Goal: Task Accomplishment & Management: Complete application form

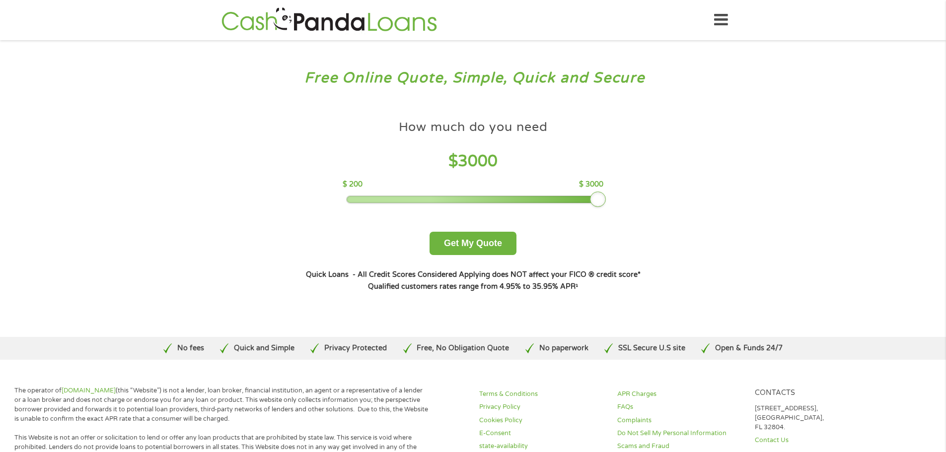
drag, startPoint x: 414, startPoint y: 198, endPoint x: 604, endPoint y: 182, distance: 190.9
click at [604, 182] on div "How much do you need $ 3000 $ 200 $ 3000 Get My Quote" at bounding box center [473, 185] width 348 height 140
click at [486, 247] on button "Get My Quote" at bounding box center [473, 243] width 87 height 23
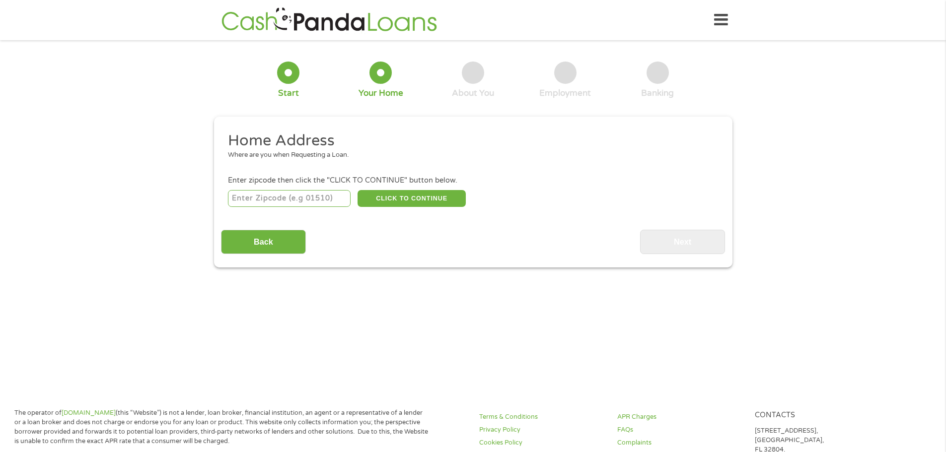
click at [307, 203] on input "number" at bounding box center [289, 198] width 123 height 17
type input "07643"
click at [377, 196] on button "CLICK TO CONTINUE" at bounding box center [412, 198] width 108 height 17
type input "07643"
type input "Little Ferry"
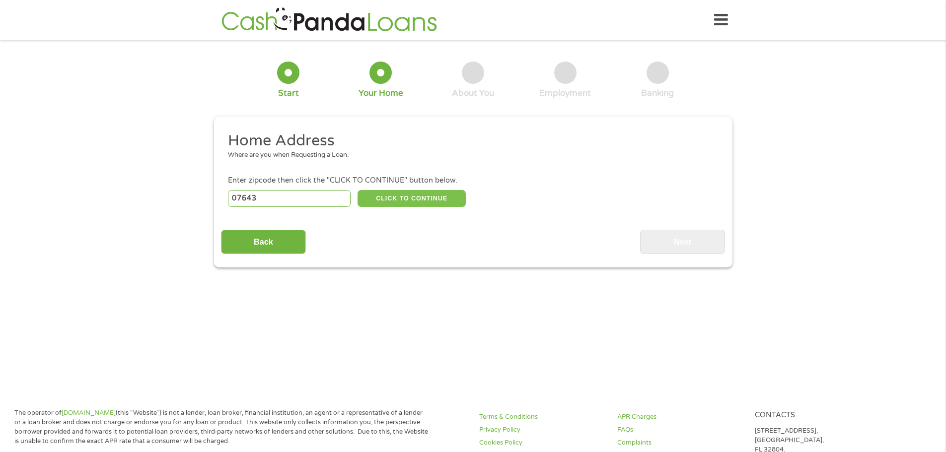
select select "[US_STATE]"
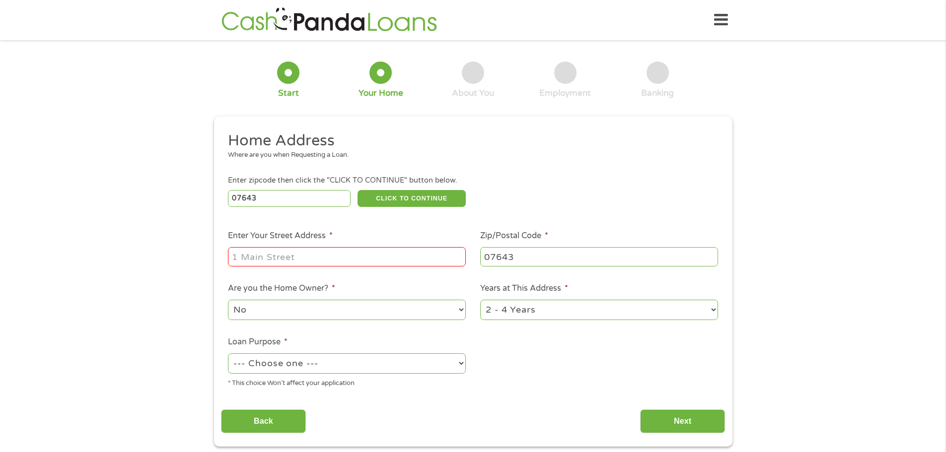
click at [337, 262] on input "Enter Your Street Address *" at bounding box center [347, 256] width 238 height 19
type input "[STREET_ADDRESS][PERSON_NAME]"
click at [330, 311] on select "No Yes" at bounding box center [347, 310] width 238 height 20
select select "yes"
click at [228, 301] on select "No Yes" at bounding box center [347, 310] width 238 height 20
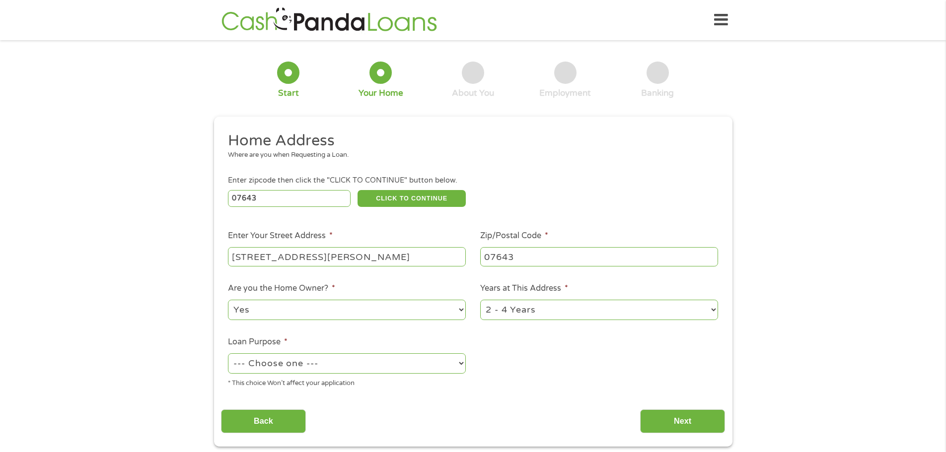
click at [479, 310] on li "Years at This Address * 1 Year or less 1 - 2 Years 2 - 4 Years Over 4 Years" at bounding box center [599, 302] width 252 height 39
drag, startPoint x: 481, startPoint y: 312, endPoint x: 484, endPoint y: 318, distance: 6.5
click at [482, 313] on select "1 Year or less 1 - 2 Years 2 - 4 Years Over 4 Years" at bounding box center [599, 310] width 238 height 20
select select "60months"
click at [480, 301] on select "1 Year or less 1 - 2 Years 2 - 4 Years Over 4 Years" at bounding box center [599, 310] width 238 height 20
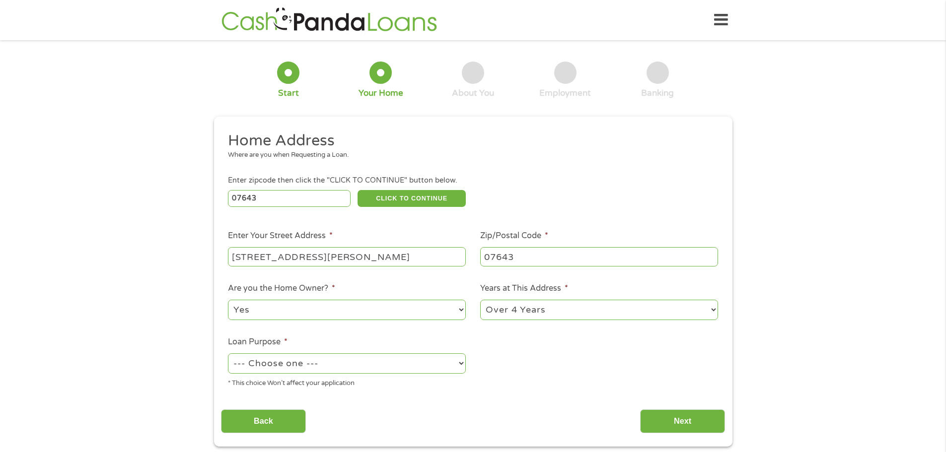
click at [373, 371] on select "--- Choose one --- Pay Bills Debt Consolidation Home Improvement Major Purchase…" at bounding box center [347, 364] width 238 height 20
select select "paybills"
click at [228, 355] on select "--- Choose one --- Pay Bills Debt Consolidation Home Improvement Major Purchase…" at bounding box center [347, 364] width 238 height 20
click at [673, 421] on input "Next" at bounding box center [682, 422] width 85 height 24
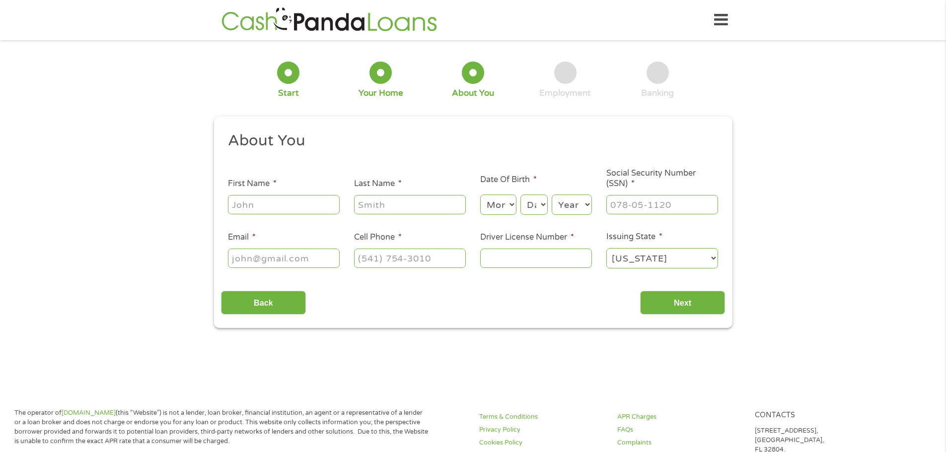
scroll to position [4, 4]
click at [322, 208] on input "First Name *" at bounding box center [284, 204] width 112 height 19
type input "[PERSON_NAME]"
type input "katic"
click at [495, 212] on select "Month 1 2 3 4 5 6 7 8 9 10 11 12" at bounding box center [498, 205] width 36 height 20
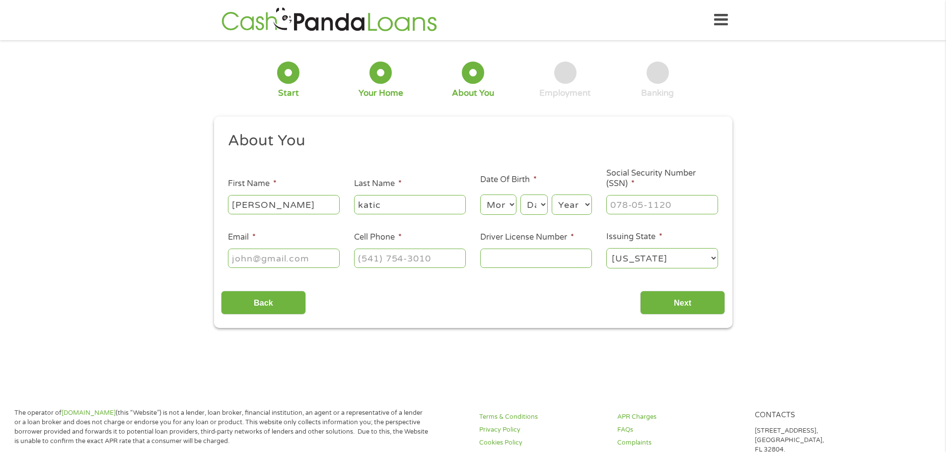
select select "12"
click at [480, 195] on select "Month 1 2 3 4 5 6 7 8 9 10 11 12" at bounding box center [498, 205] width 36 height 20
click at [540, 195] on select "Day 1 2 3 4 5 6 7 8 9 10 11 12 13 14 15 16 17 18 19 20 21 22 23 24 25 26 27 28 …" at bounding box center [534, 205] width 27 height 20
select select "11"
click at [521, 195] on select "Day 1 2 3 4 5 6 7 8 9 10 11 12 13 14 15 16 17 18 19 20 21 22 23 24 25 26 27 28 …" at bounding box center [534, 205] width 27 height 20
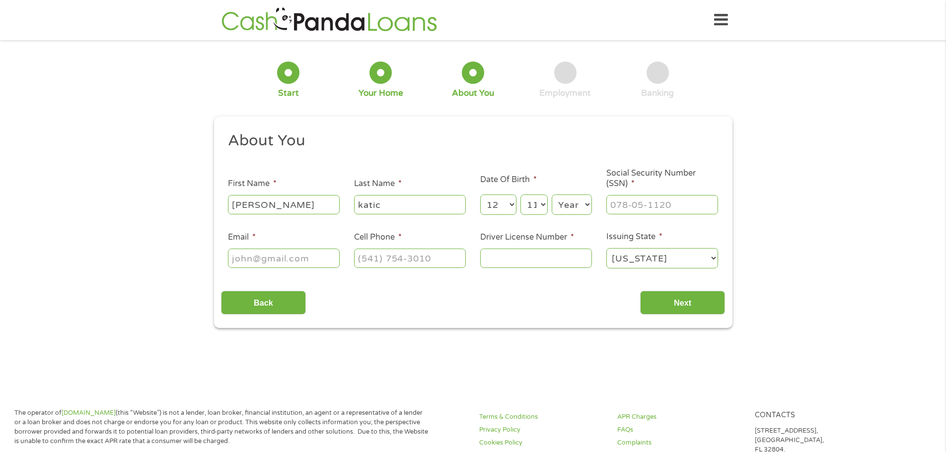
click at [576, 203] on select "Year [DATE] 2006 2005 2004 2003 2002 2001 2000 1999 1998 1997 1996 1995 1994 19…" at bounding box center [572, 205] width 40 height 20
select select "1949"
click at [552, 195] on select "Year [DATE] 2006 2005 2004 2003 2002 2001 2000 1999 1998 1997 1996 1995 1994 19…" at bounding box center [572, 205] width 40 height 20
click at [627, 207] on input "___-__-____" at bounding box center [662, 204] width 112 height 19
type input "135-42-3519"
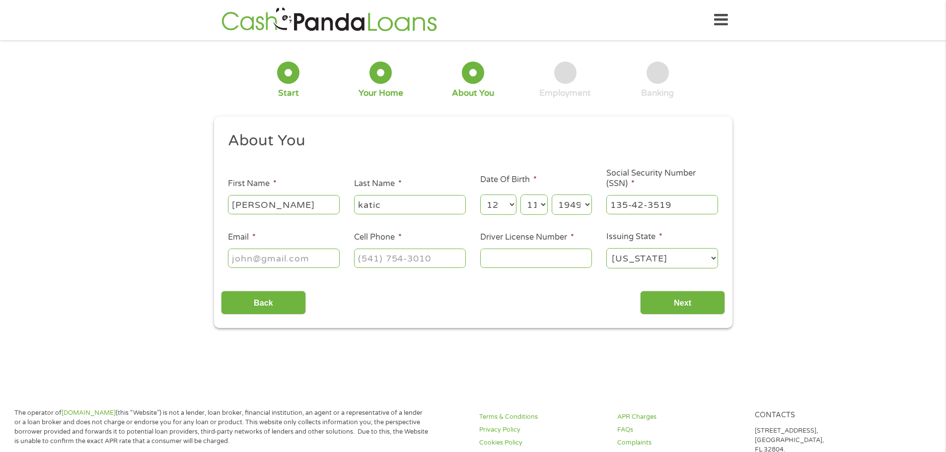
click at [304, 261] on input "Email *" at bounding box center [284, 258] width 112 height 19
type input "[PERSON_NAME][EMAIL_ADDRESS][DOMAIN_NAME]"
click at [373, 260] on input "(___) ___-____" at bounding box center [410, 258] width 112 height 19
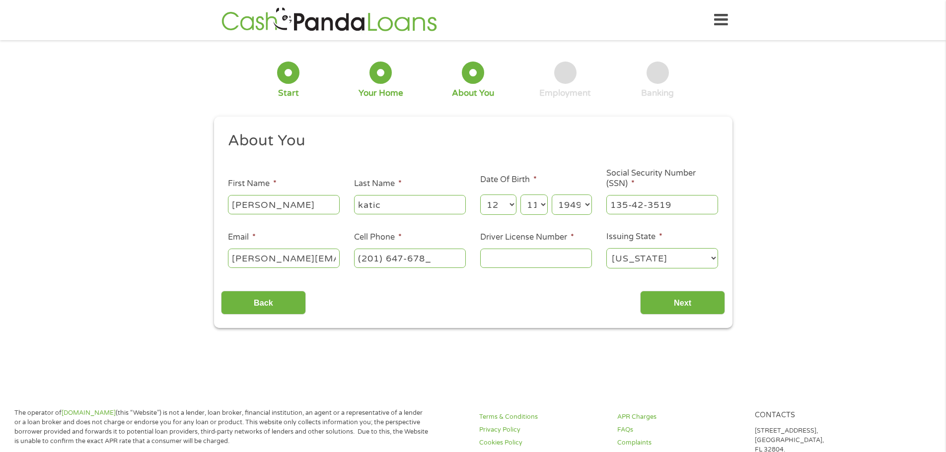
type input "[PHONE_NUMBER]"
click at [500, 259] on input "Driver License Number *" at bounding box center [536, 258] width 112 height 19
type input "k08186370062492"
click at [667, 310] on input "Next" at bounding box center [682, 303] width 85 height 24
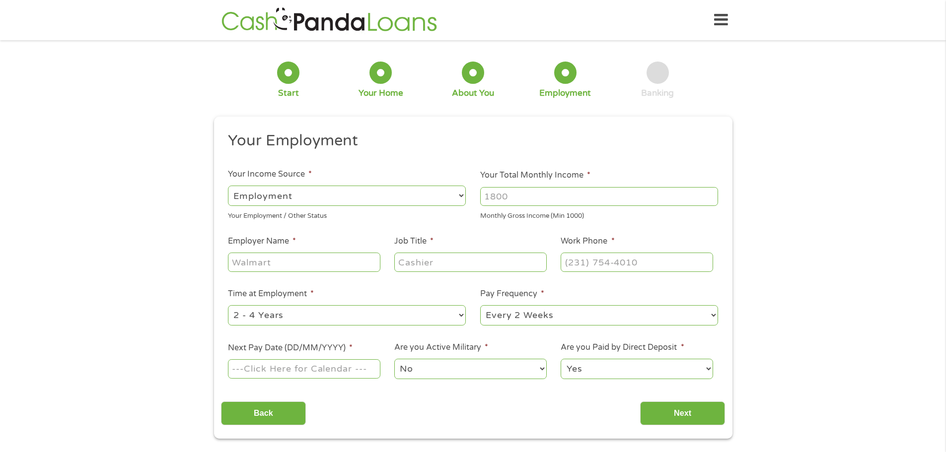
click at [379, 199] on select "--- Choose one --- Employment [DEMOGRAPHIC_DATA] Benefits" at bounding box center [347, 196] width 238 height 20
select select "benefits"
click at [228, 186] on select "--- Choose one --- Employment [DEMOGRAPHIC_DATA] Benefits" at bounding box center [347, 196] width 238 height 20
type input "Other"
type input "[PHONE_NUMBER]"
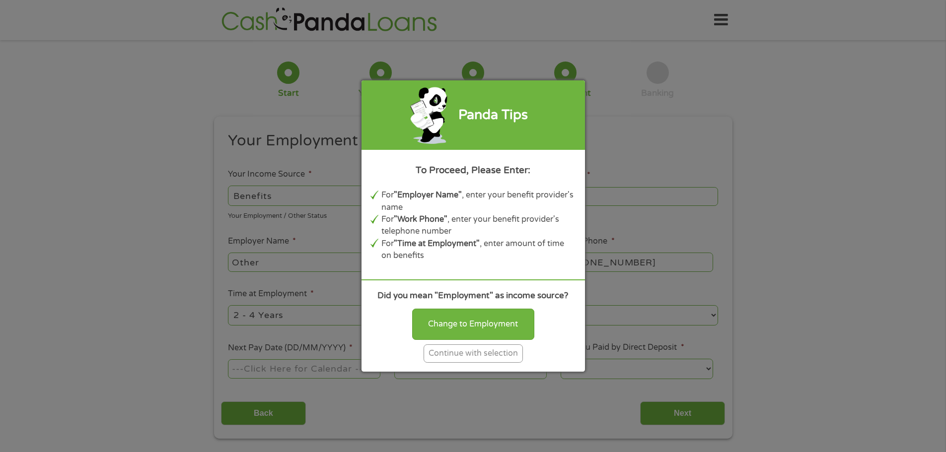
click at [483, 354] on div "Continue with selection" at bounding box center [473, 354] width 99 height 18
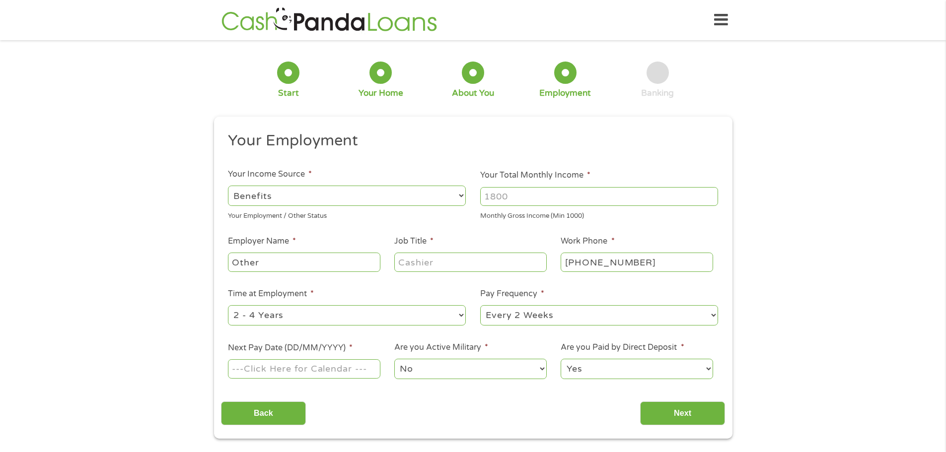
click at [512, 198] on input "Your Total Monthly Income *" at bounding box center [599, 196] width 238 height 19
type input "2400"
click at [308, 259] on input "Other" at bounding box center [304, 262] width 152 height 19
click at [415, 268] on input "Job Title *" at bounding box center [470, 262] width 152 height 19
click at [300, 310] on select "--- Choose one --- 1 Year or less 1 - 2 Years 2 - 4 Years Over 4 Years" at bounding box center [347, 315] width 238 height 20
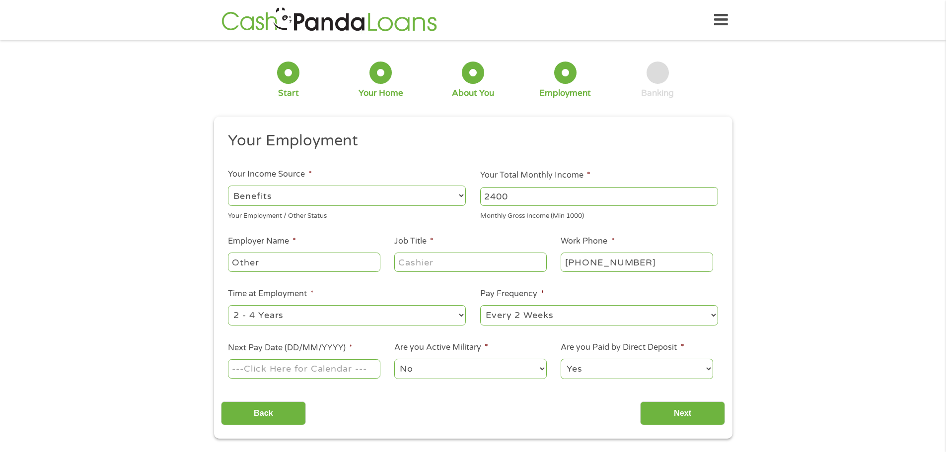
select select "60months"
click at [228, 305] on select "--- Choose one --- 1 Year or less 1 - 2 Years 2 - 4 Years Over 4 Years" at bounding box center [347, 315] width 238 height 20
click at [531, 311] on select "--- Choose one --- Every 2 Weeks Every Week Monthly Semi-Monthly" at bounding box center [599, 315] width 238 height 20
select select "monthly"
click at [480, 305] on select "--- Choose one --- Every 2 Weeks Every Week Monthly Semi-Monthly" at bounding box center [599, 315] width 238 height 20
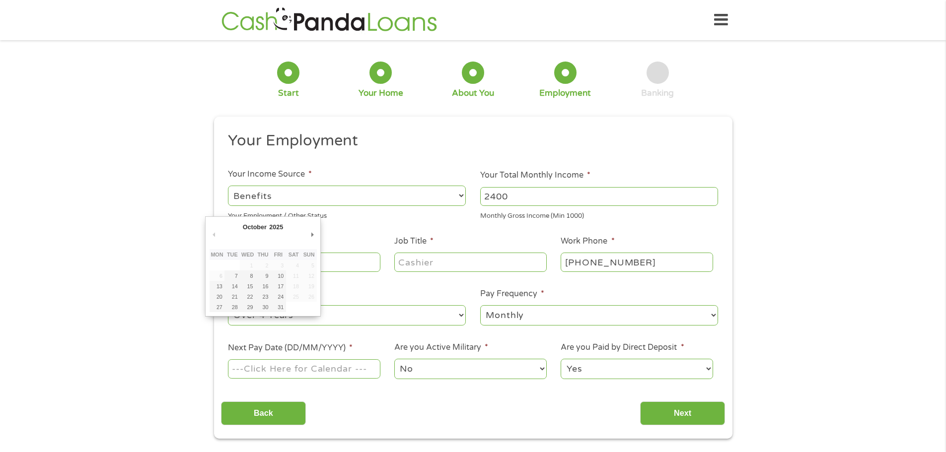
click at [304, 371] on input "Next Pay Date (DD/MM/YYYY) *" at bounding box center [304, 369] width 152 height 19
click at [317, 237] on div "October January February March April May June July August September October Nov…" at bounding box center [262, 267] width 115 height 100
drag, startPoint x: 311, startPoint y: 232, endPoint x: 274, endPoint y: 247, distance: 40.4
type input "[DATE]"
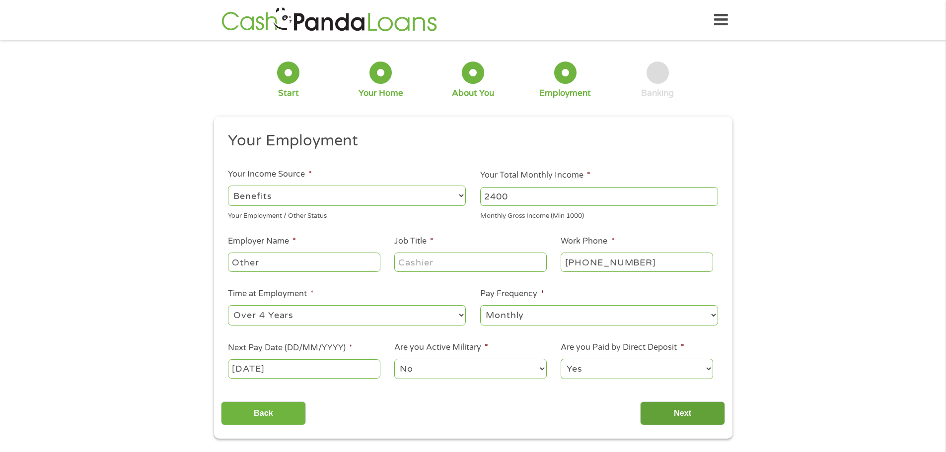
click at [665, 414] on input "Next" at bounding box center [682, 414] width 85 height 24
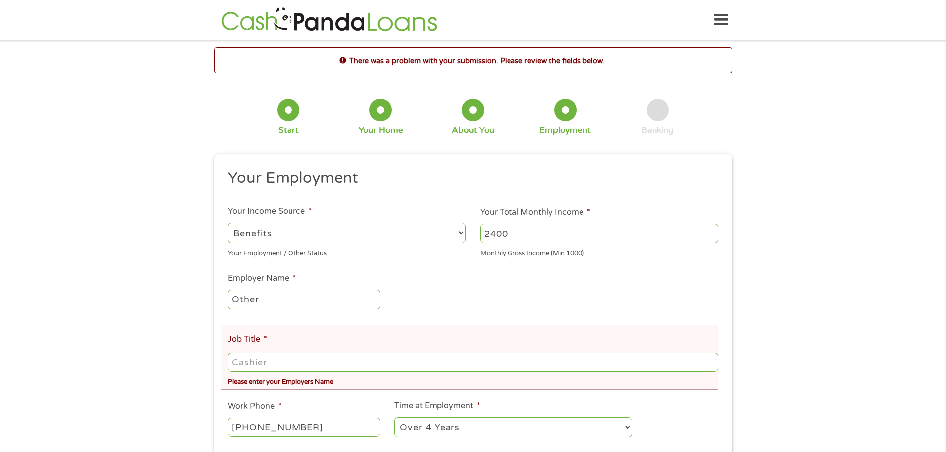
click at [303, 365] on input "Job Title *" at bounding box center [473, 362] width 490 height 19
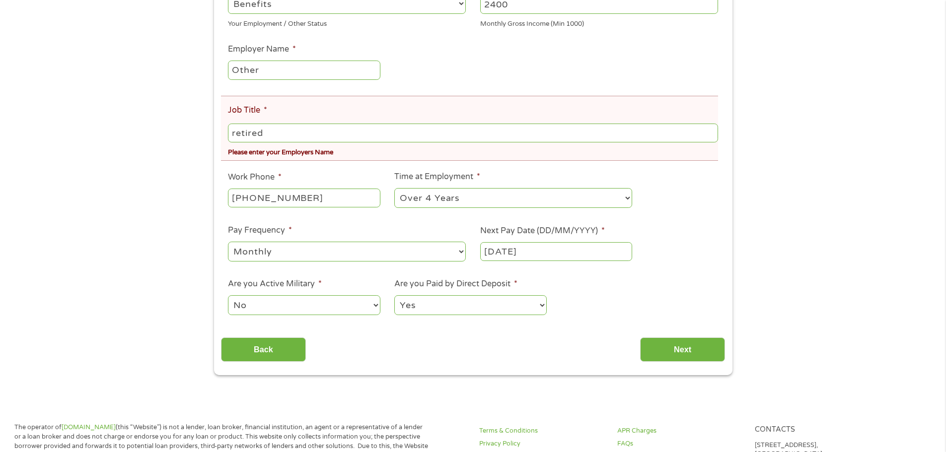
scroll to position [264, 0]
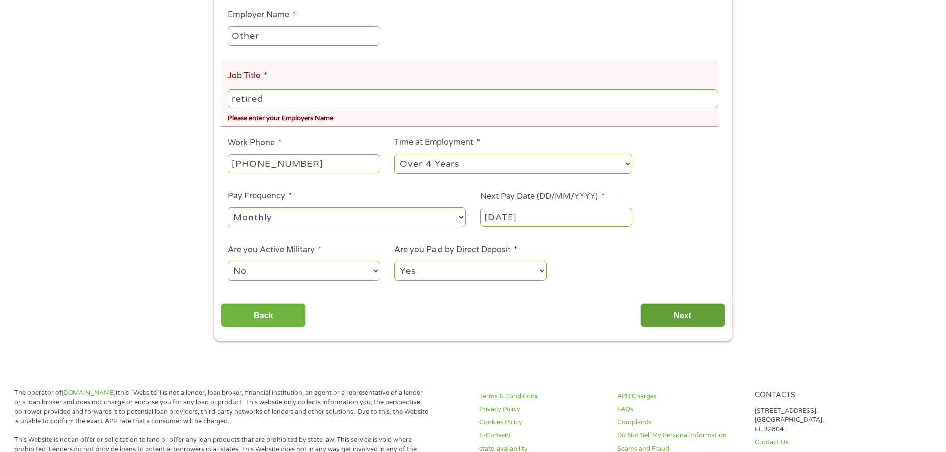
type input "retired"
click at [670, 312] on input "Next" at bounding box center [682, 315] width 85 height 24
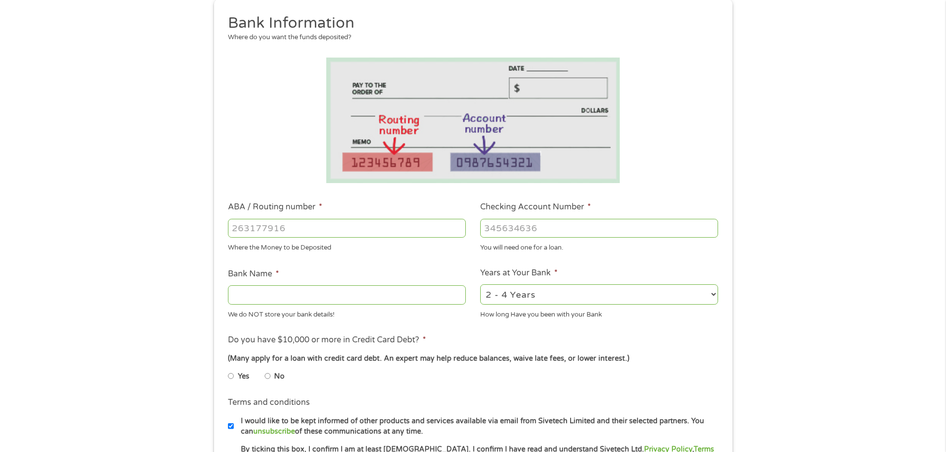
scroll to position [124, 0]
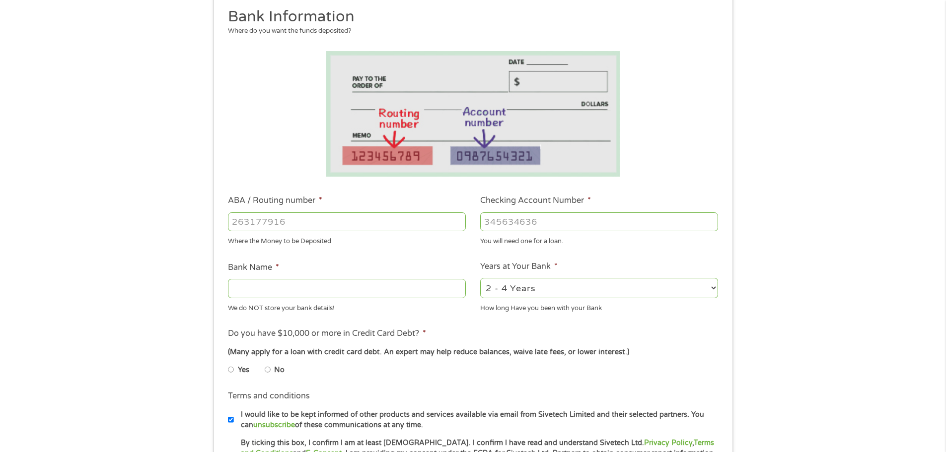
click at [350, 224] on input "ABA / Routing number *" at bounding box center [347, 222] width 238 height 19
type input "031201360"
type input "TD BANK NA"
type input "031201360"
click at [528, 220] on input "Checking Account Number *" at bounding box center [599, 222] width 238 height 19
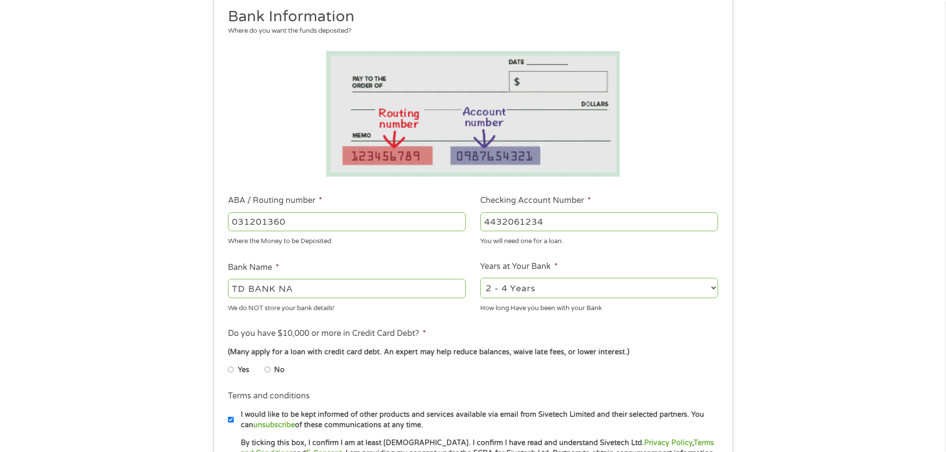
type input "4432061234"
click at [708, 292] on select "2 - 4 Years 6 - 12 Months 1 - 2 Years Over 4 Years" at bounding box center [599, 288] width 238 height 20
select select "60months"
click at [480, 278] on select "2 - 4 Years 6 - 12 Months 1 - 2 Years Over 4 Years" at bounding box center [599, 288] width 238 height 20
click at [271, 367] on li "No" at bounding box center [283, 370] width 36 height 19
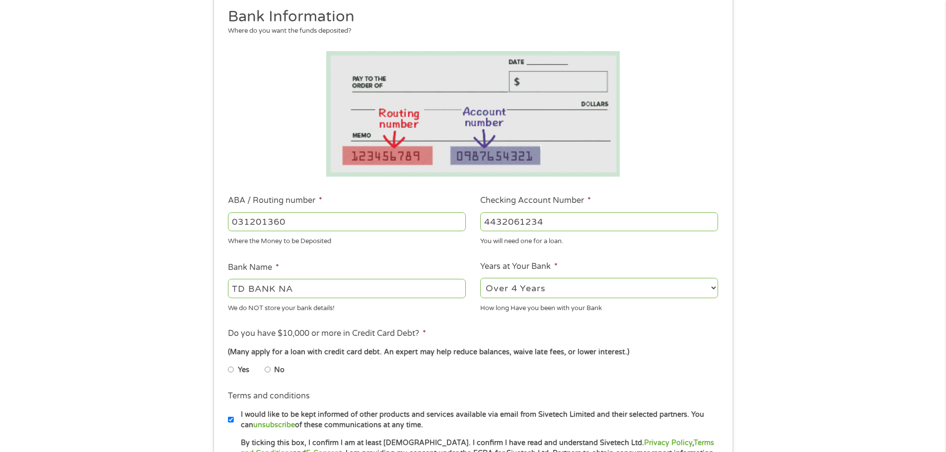
click at [266, 373] on input "No" at bounding box center [268, 370] width 6 height 16
radio input "true"
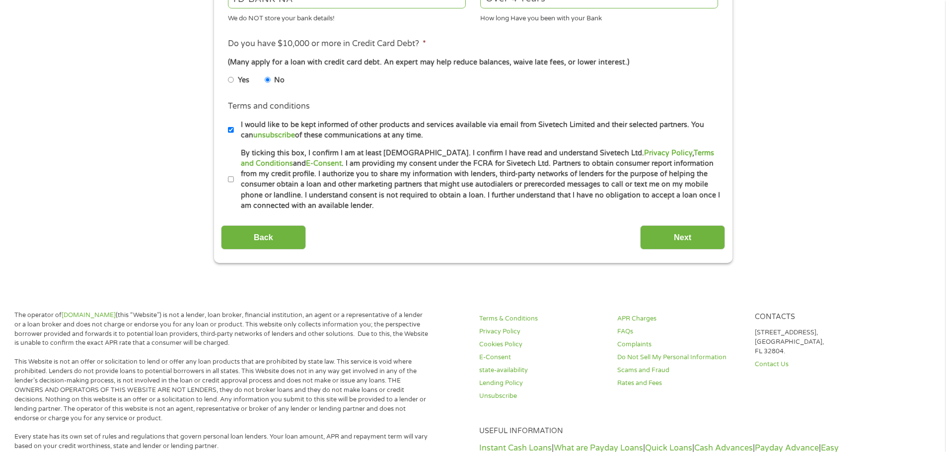
scroll to position [417, 0]
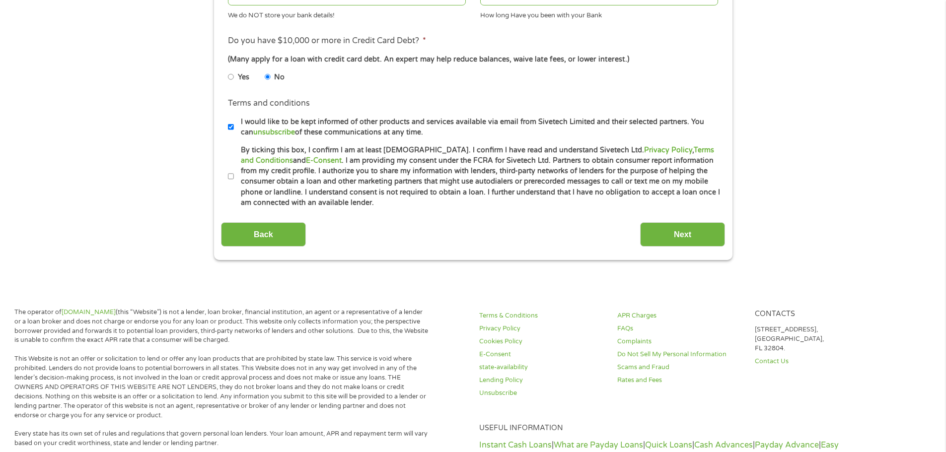
click at [230, 175] on input "By ticking this box, I confirm I am at least [DEMOGRAPHIC_DATA]. I confirm I ha…" at bounding box center [231, 177] width 6 height 16
checkbox input "true"
click at [656, 228] on input "Next" at bounding box center [682, 235] width 85 height 24
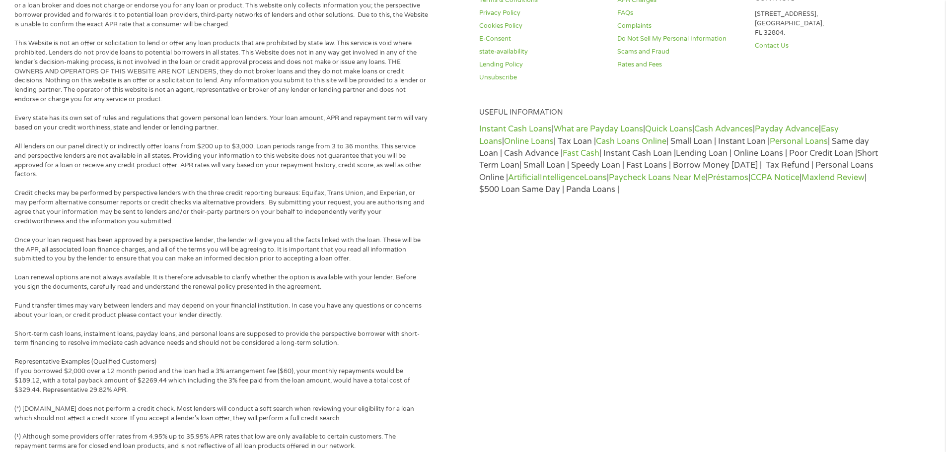
scroll to position [0, 0]
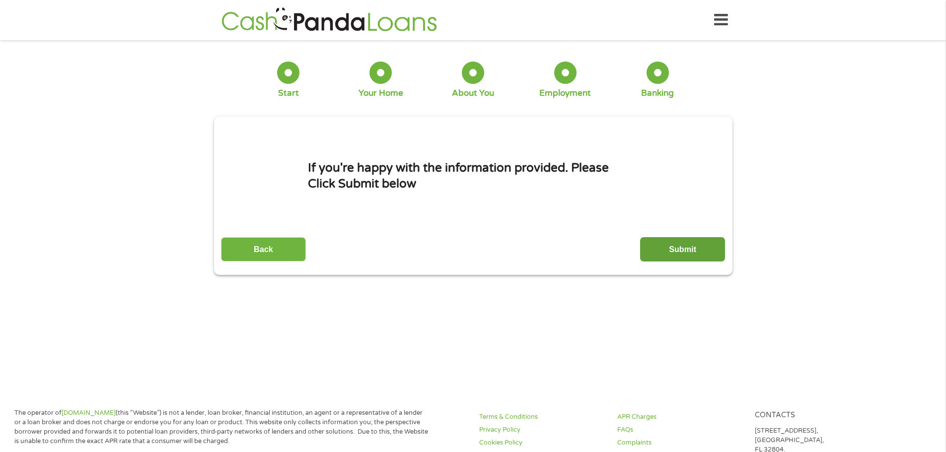
click at [655, 243] on input "Submit" at bounding box center [682, 249] width 85 height 24
